Goal: Information Seeking & Learning: Learn about a topic

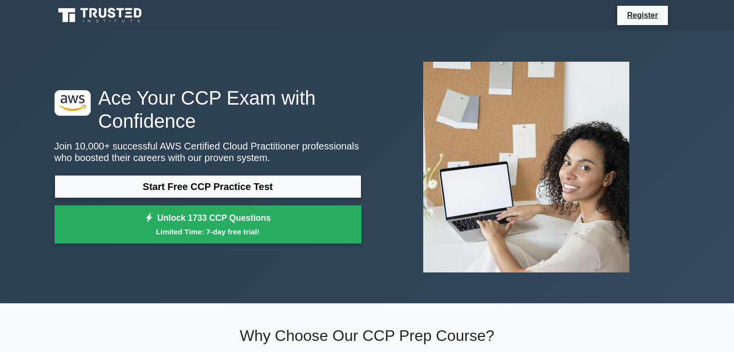
scroll to position [418, 0]
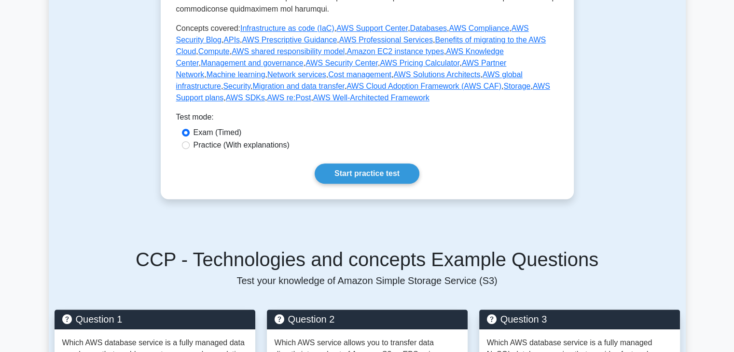
scroll to position [470, 0]
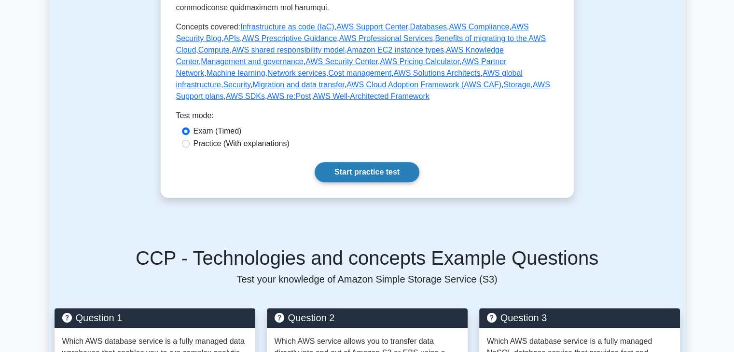
click at [368, 162] on link "Start practice test" at bounding box center [366, 172] width 105 height 20
